Goal: Transaction & Acquisition: Subscribe to service/newsletter

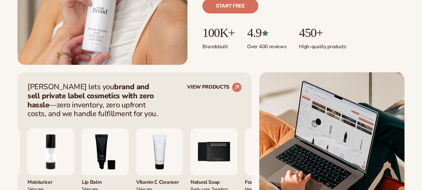
scroll to position [219, 0]
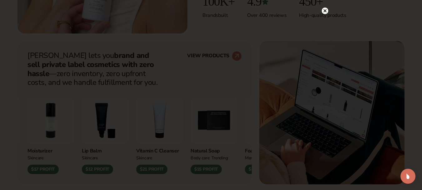
click at [326, 10] on icon at bounding box center [325, 10] width 3 height 3
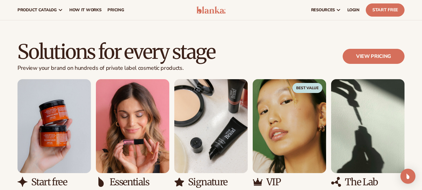
scroll to position [531, 0]
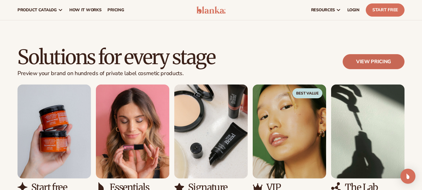
click at [353, 64] on link "View pricing" at bounding box center [374, 61] width 62 height 15
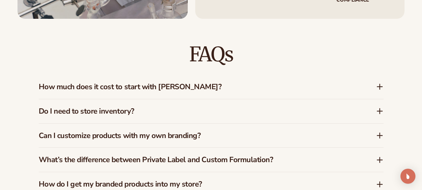
scroll to position [871, 0]
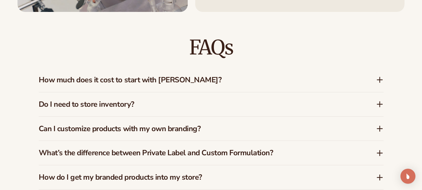
click at [237, 75] on h3 "How much does it cost to start with Blanka?" at bounding box center [198, 79] width 319 height 9
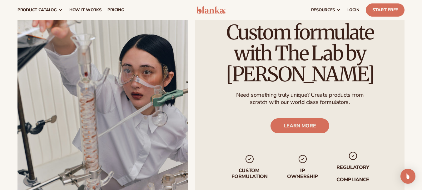
scroll to position [684, 0]
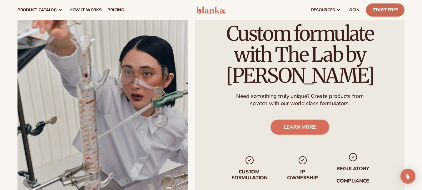
click at [375, 8] on link "Start Free" at bounding box center [385, 9] width 39 height 13
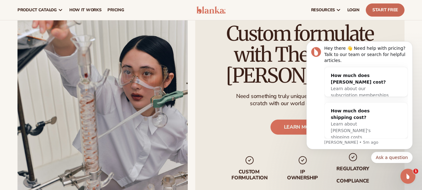
scroll to position [0, 0]
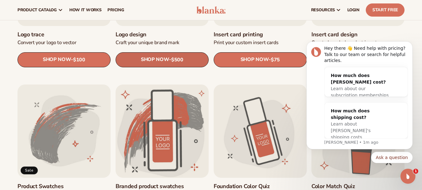
scroll to position [188, 0]
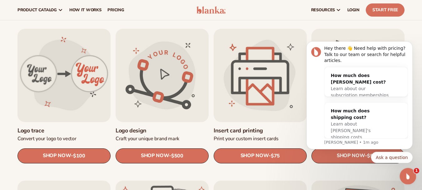
click at [403, 172] on div "Open Intercom Messenger" at bounding box center [407, 175] width 21 height 21
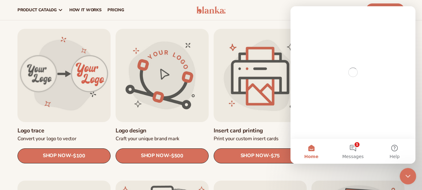
scroll to position [0, 0]
click at [405, 176] on icon "Close Intercom Messenger" at bounding box center [408, 175] width 8 height 8
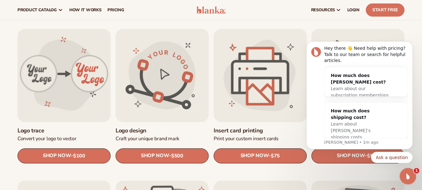
click at [414, 173] on div "Open Intercom Messenger" at bounding box center [407, 175] width 21 height 21
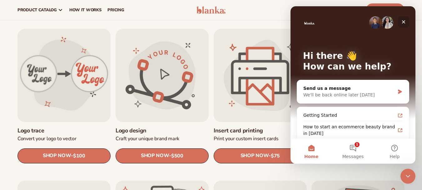
click at [405, 23] on icon "Close" at bounding box center [403, 21] width 5 height 5
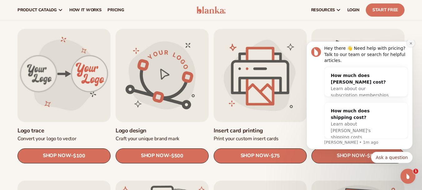
click at [413, 47] on button "Dismiss notification" at bounding box center [411, 43] width 8 height 8
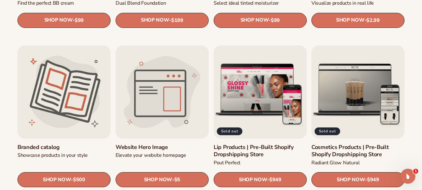
scroll to position [750, 0]
